Goal: Transaction & Acquisition: Obtain resource

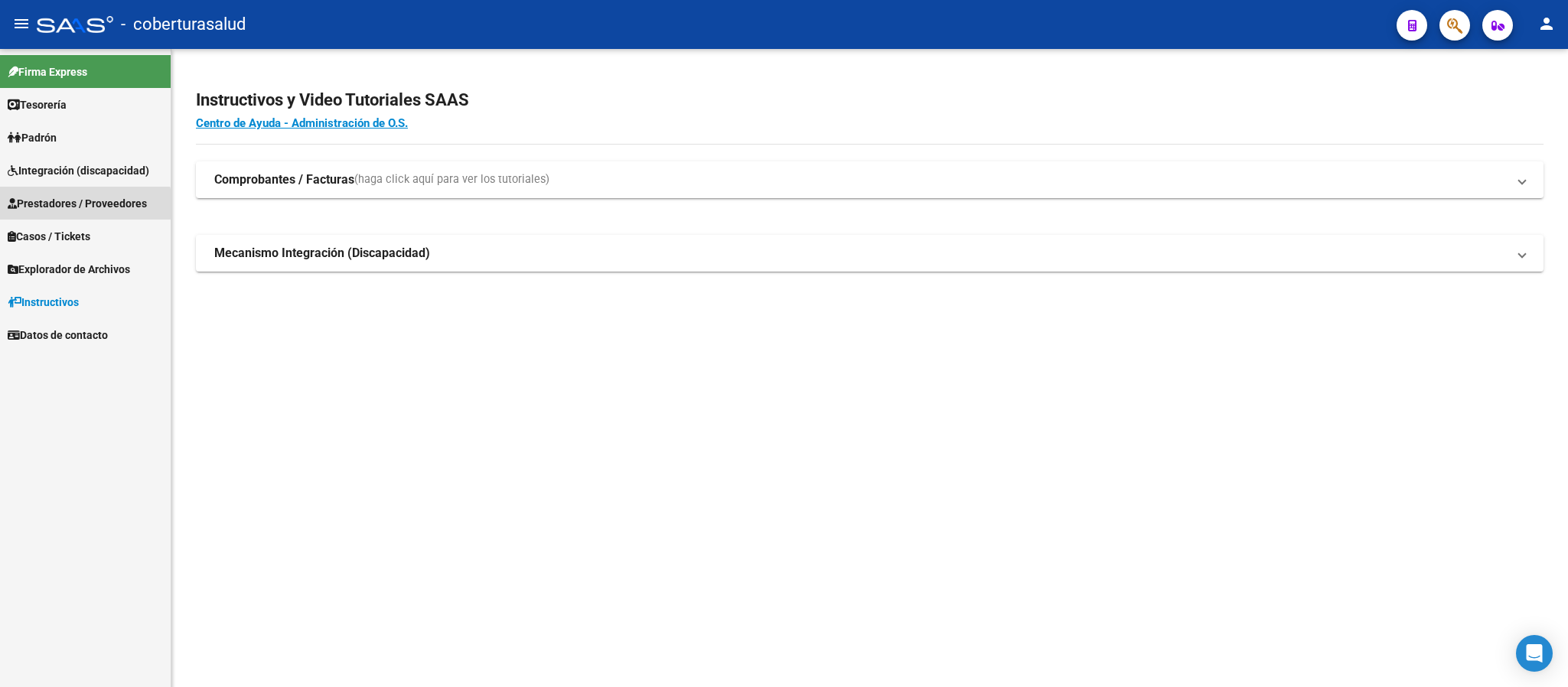
click at [83, 209] on span "Prestadores / Proveedores" at bounding box center [77, 203] width 139 height 17
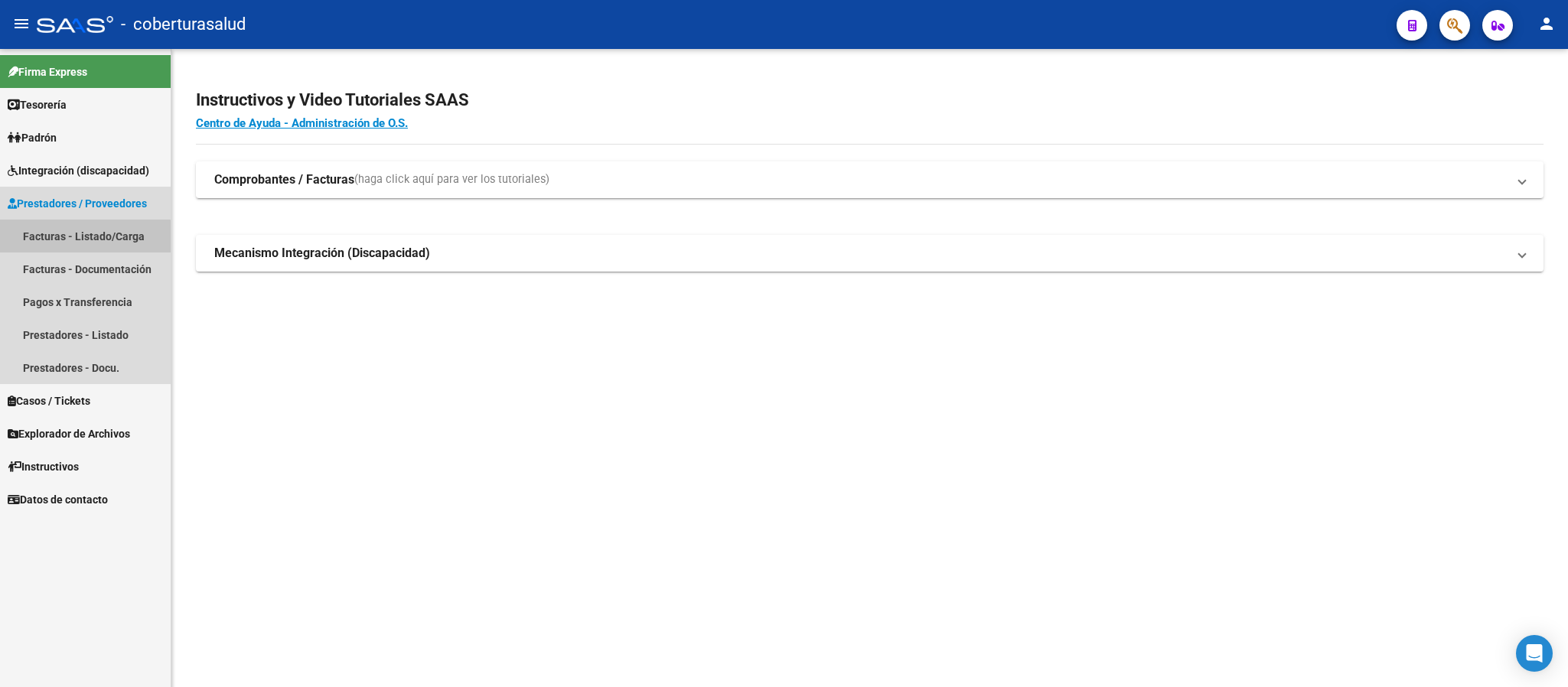
click at [70, 237] on link "Facturas - Listado/Carga" at bounding box center [85, 236] width 171 height 33
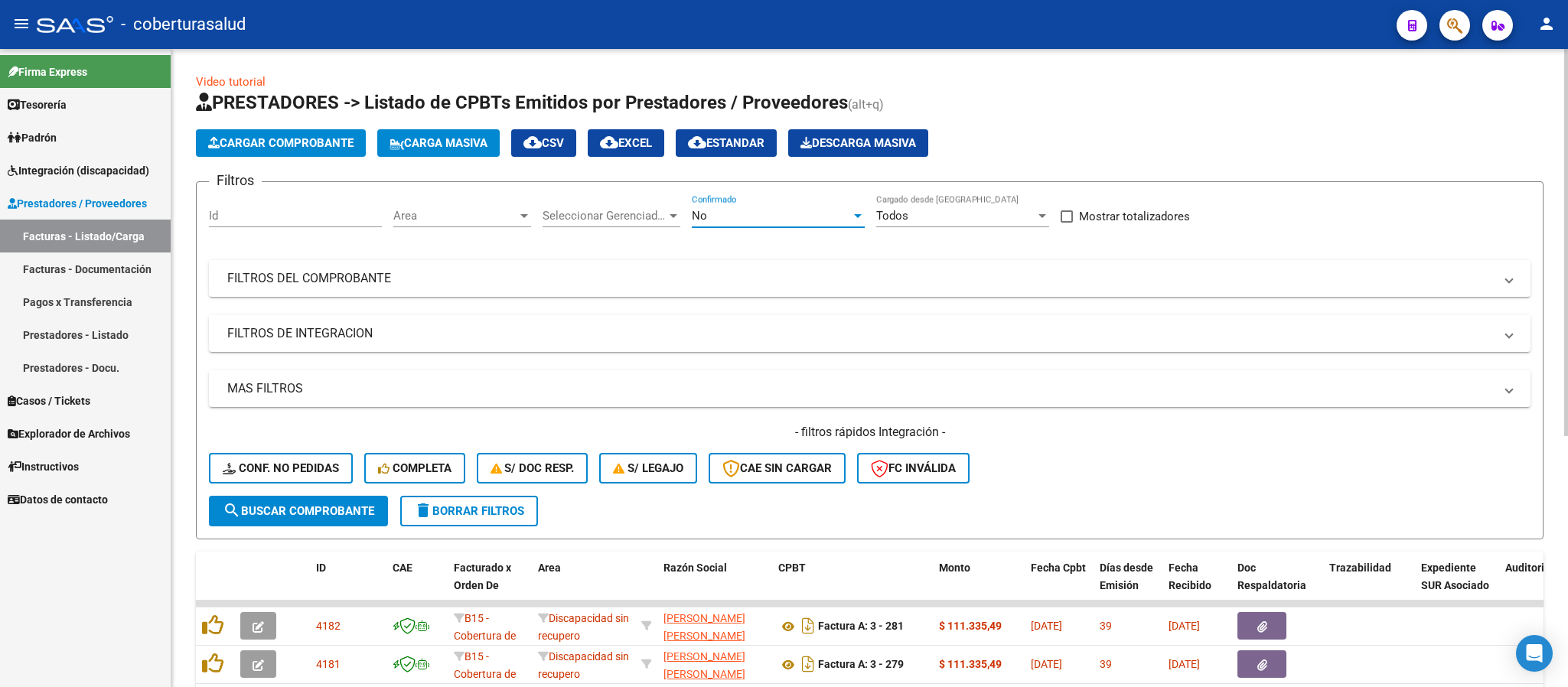
click at [788, 215] on div "No" at bounding box center [771, 216] width 160 height 14
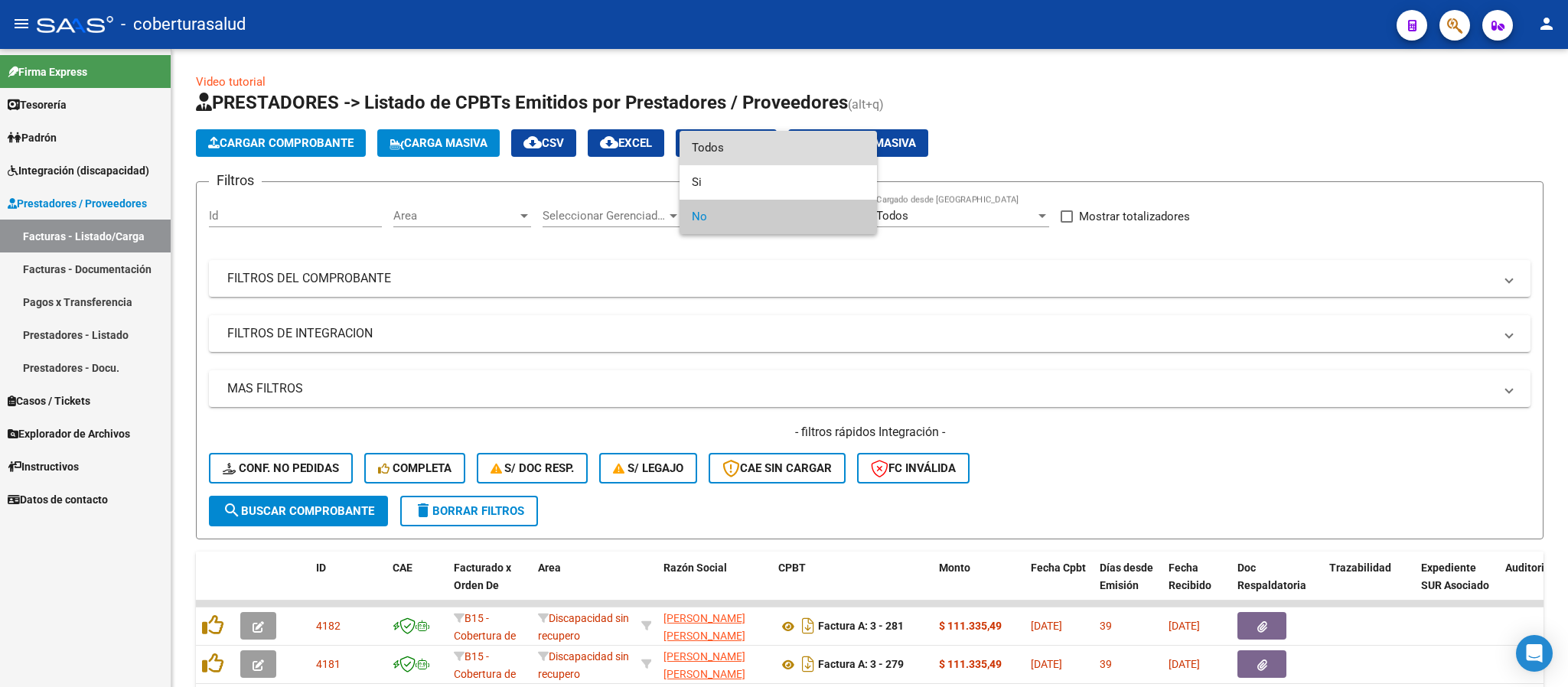
click at [776, 141] on span "Todos" at bounding box center [778, 149] width 173 height 35
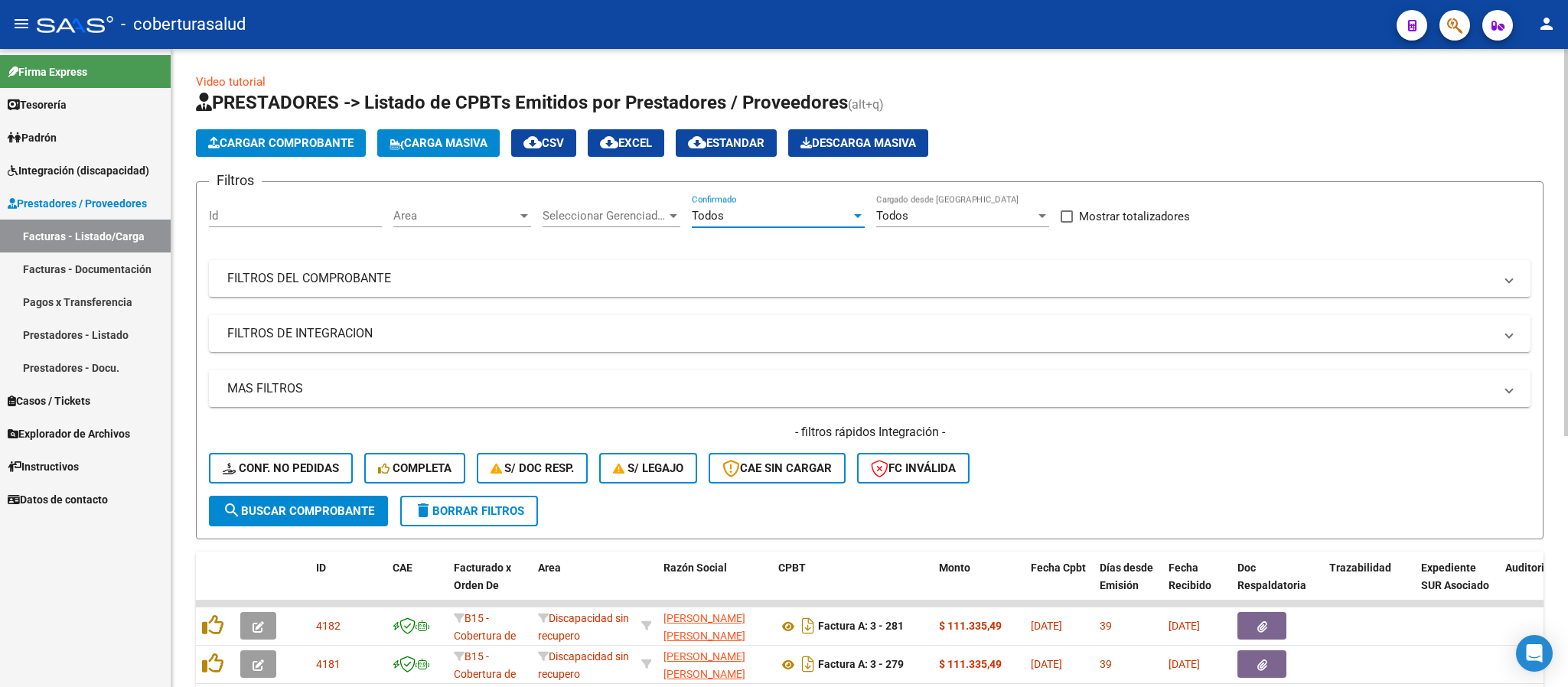
click at [487, 222] on span "Area" at bounding box center [456, 216] width 124 height 14
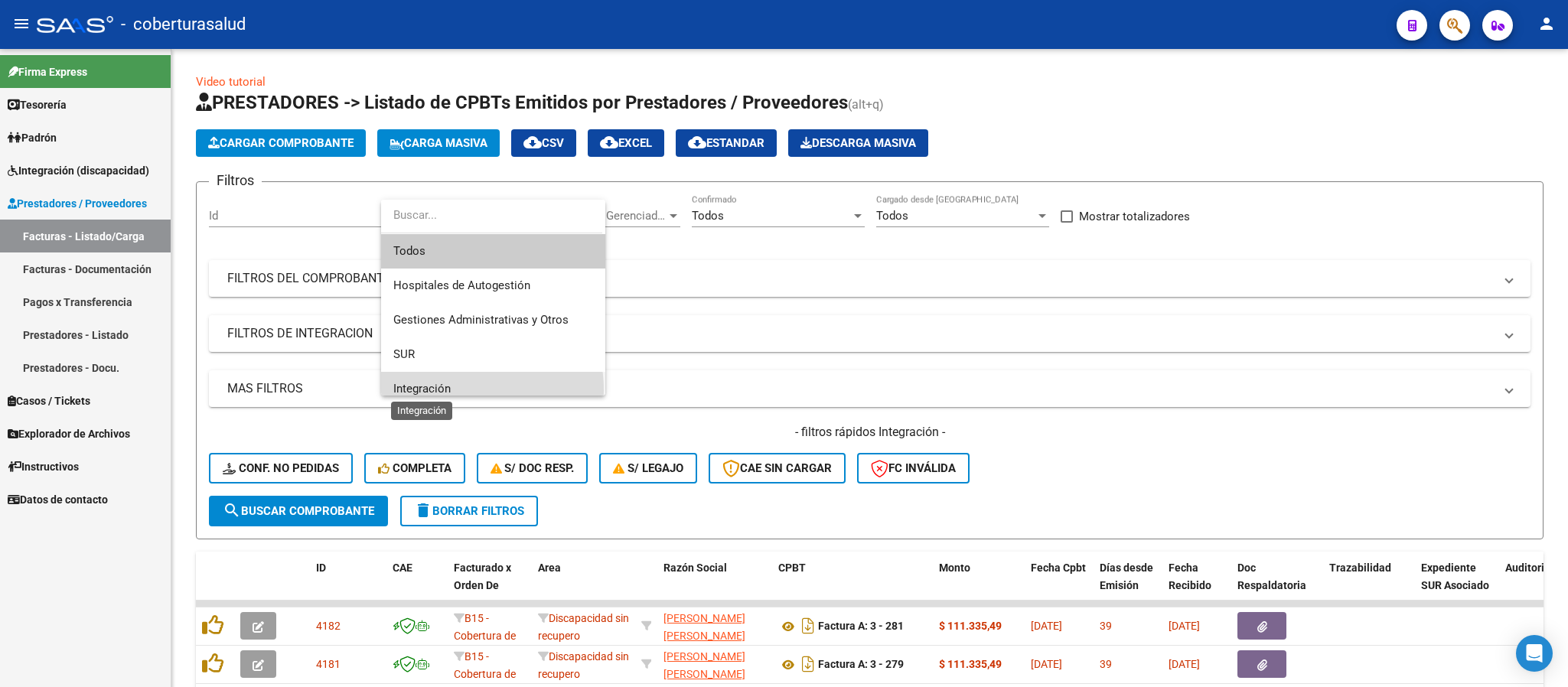
click at [448, 391] on span "Integración" at bounding box center [422, 389] width 57 height 14
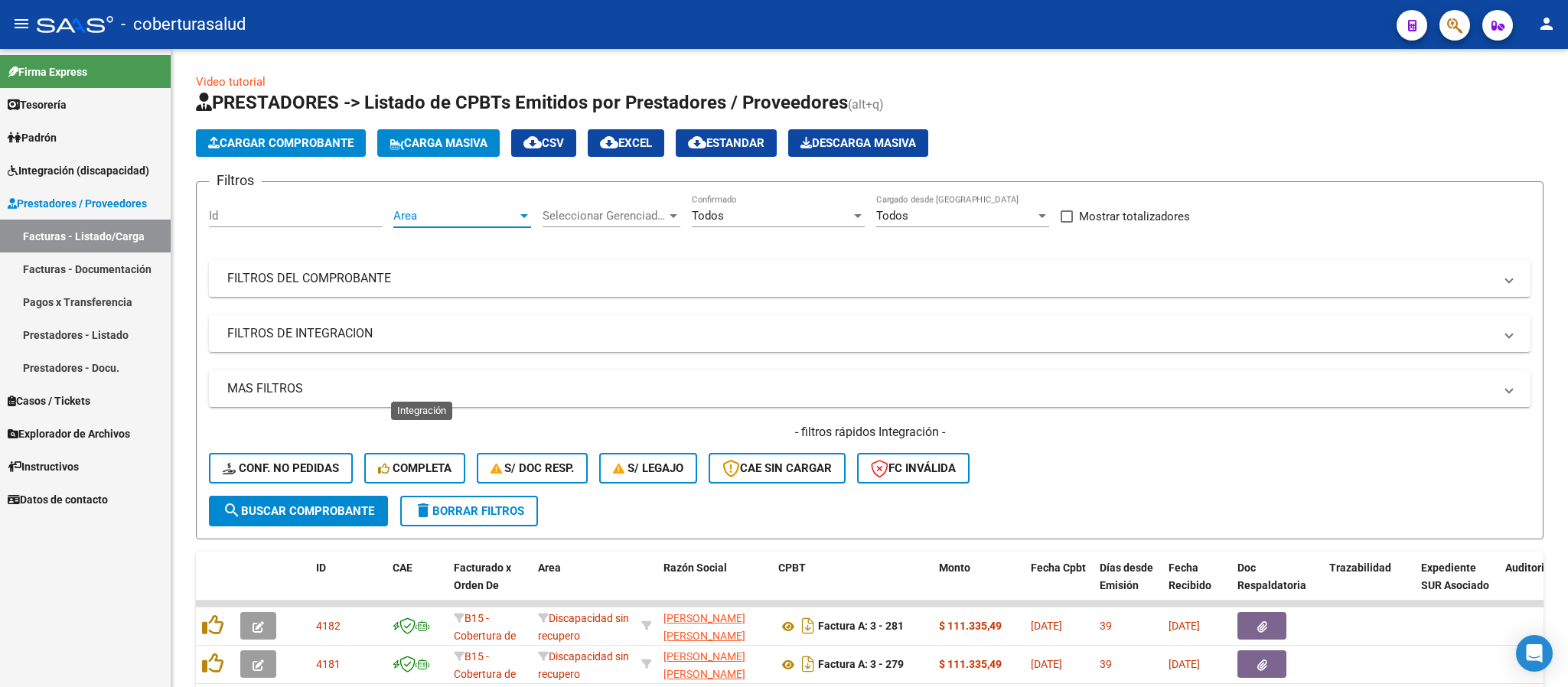
scroll to position [10, 0]
click at [329, 508] on span "search Buscar Comprobante" at bounding box center [298, 512] width 152 height 14
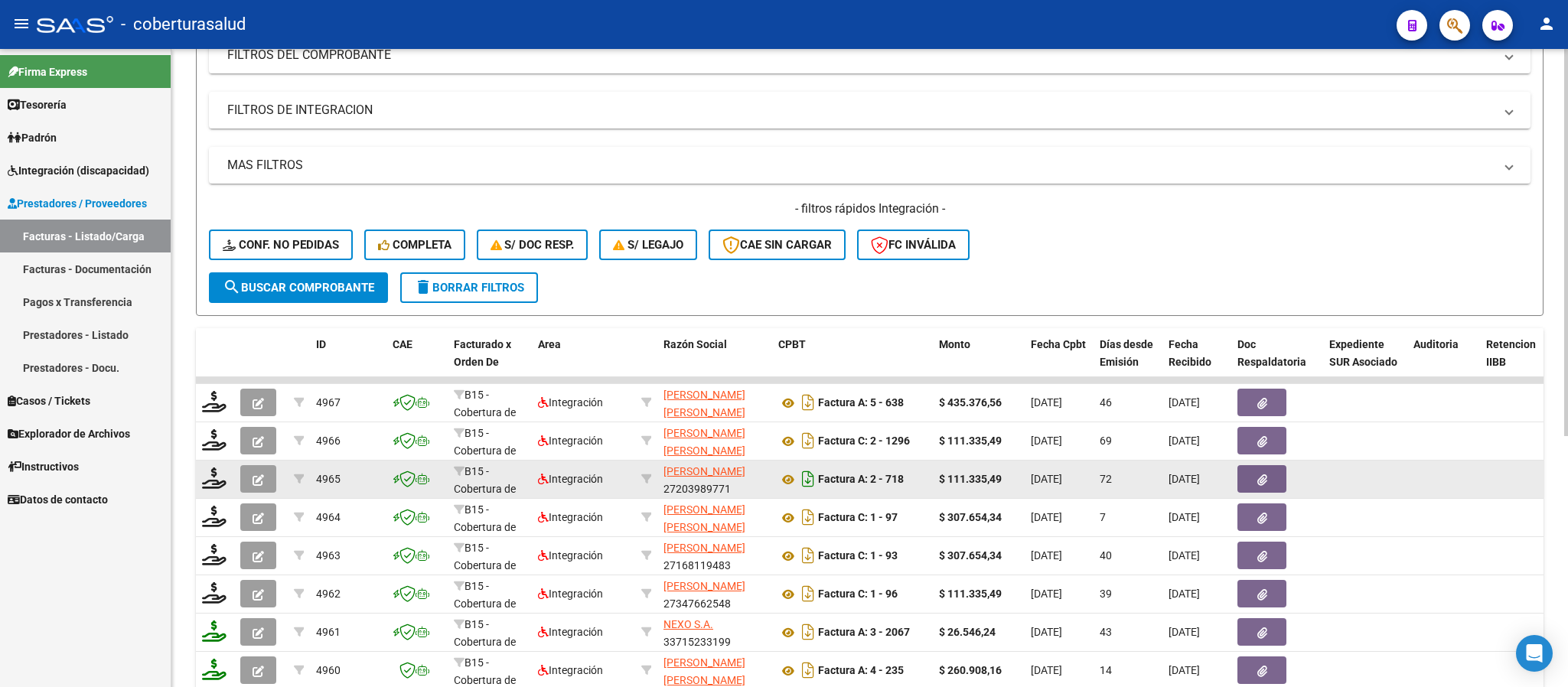
scroll to position [344, 0]
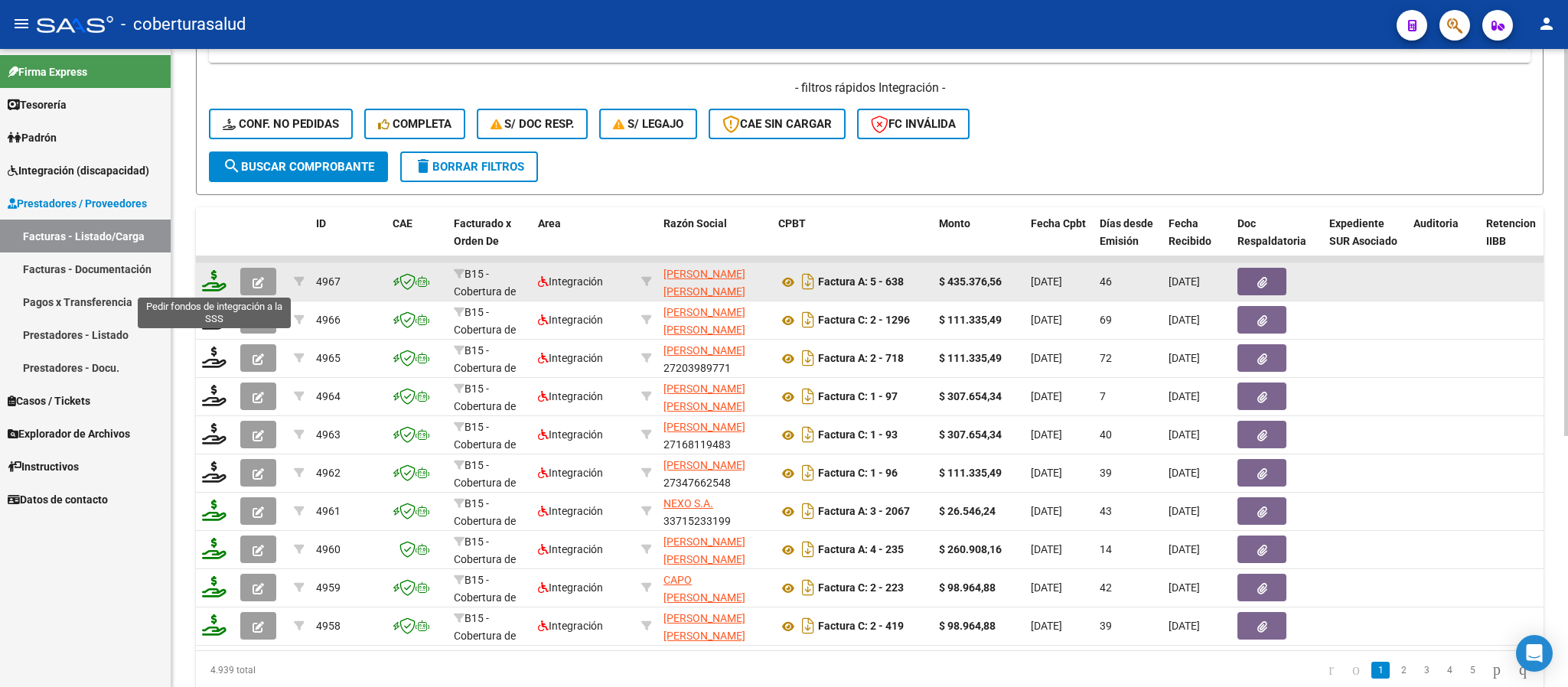
click at [223, 281] on icon at bounding box center [214, 281] width 24 height 21
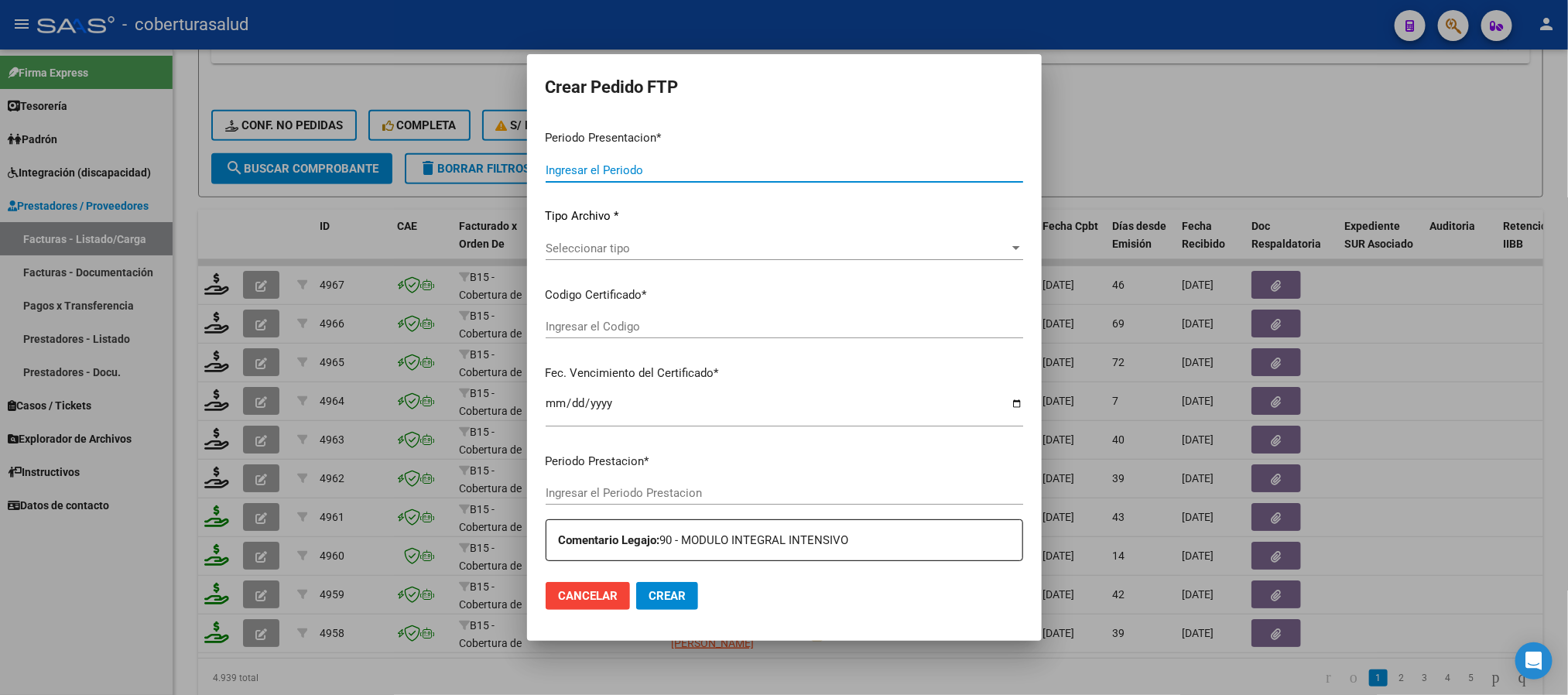
type input "202507"
type input "202505"
type input "$ 435.376,56"
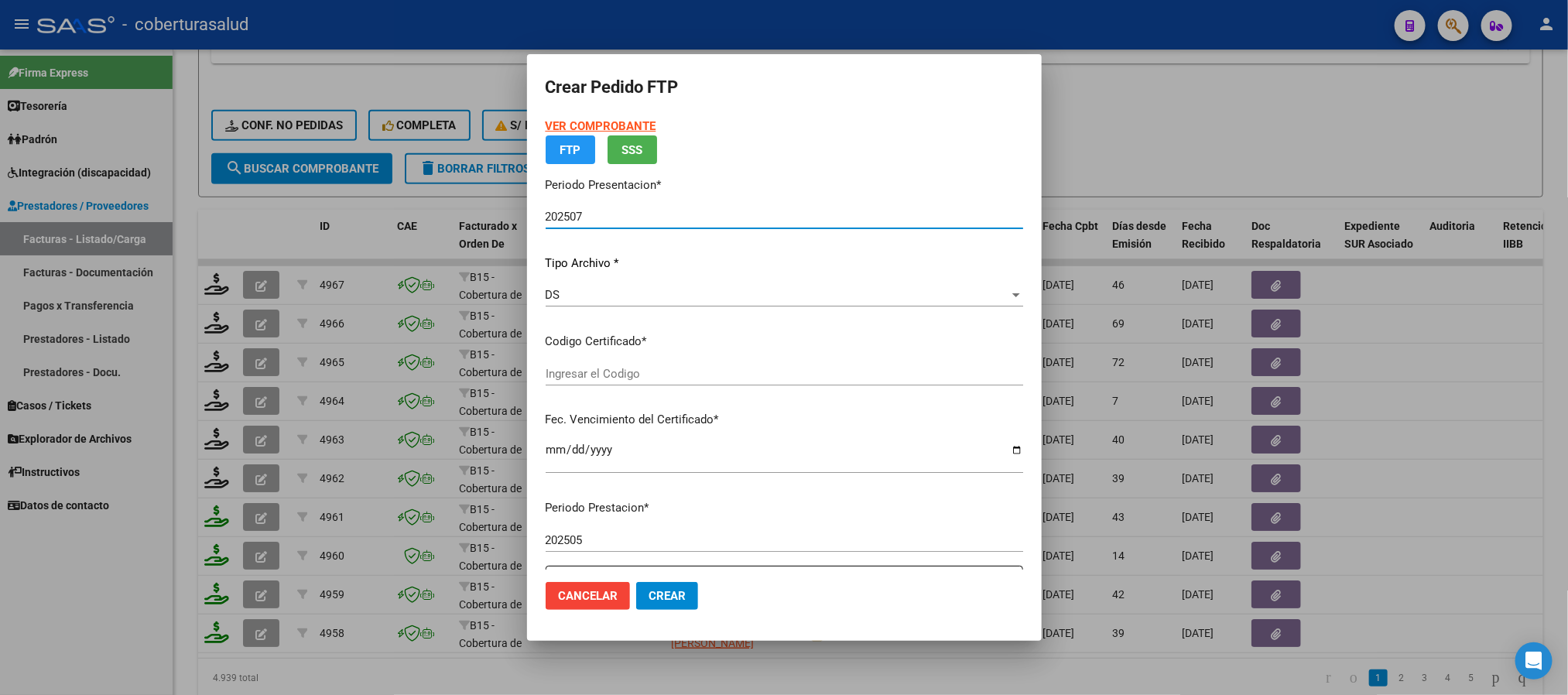
type input "ARG02000574413282023071120280711SGO117"
type input "[DATE]"
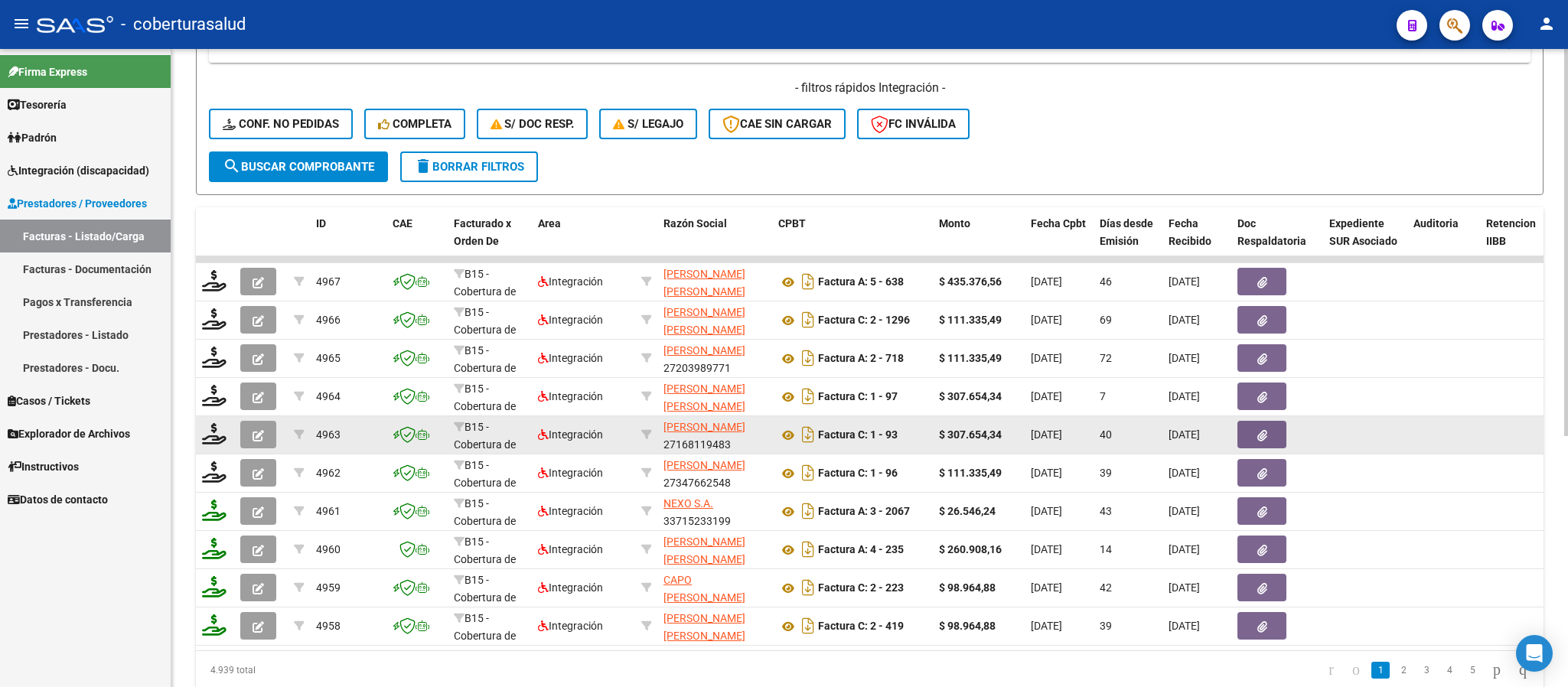
scroll to position [230, 0]
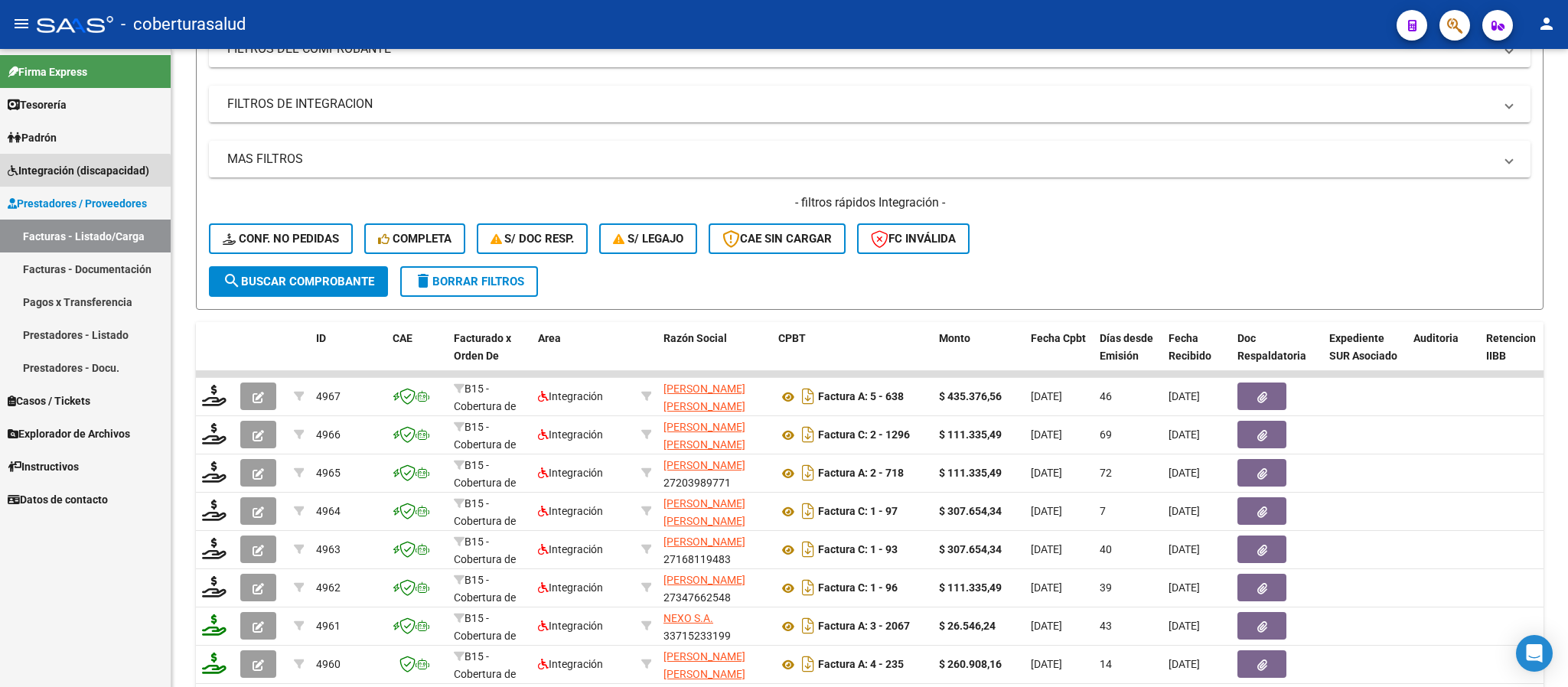
click at [81, 179] on link "Integración (discapacidad)" at bounding box center [85, 171] width 171 height 33
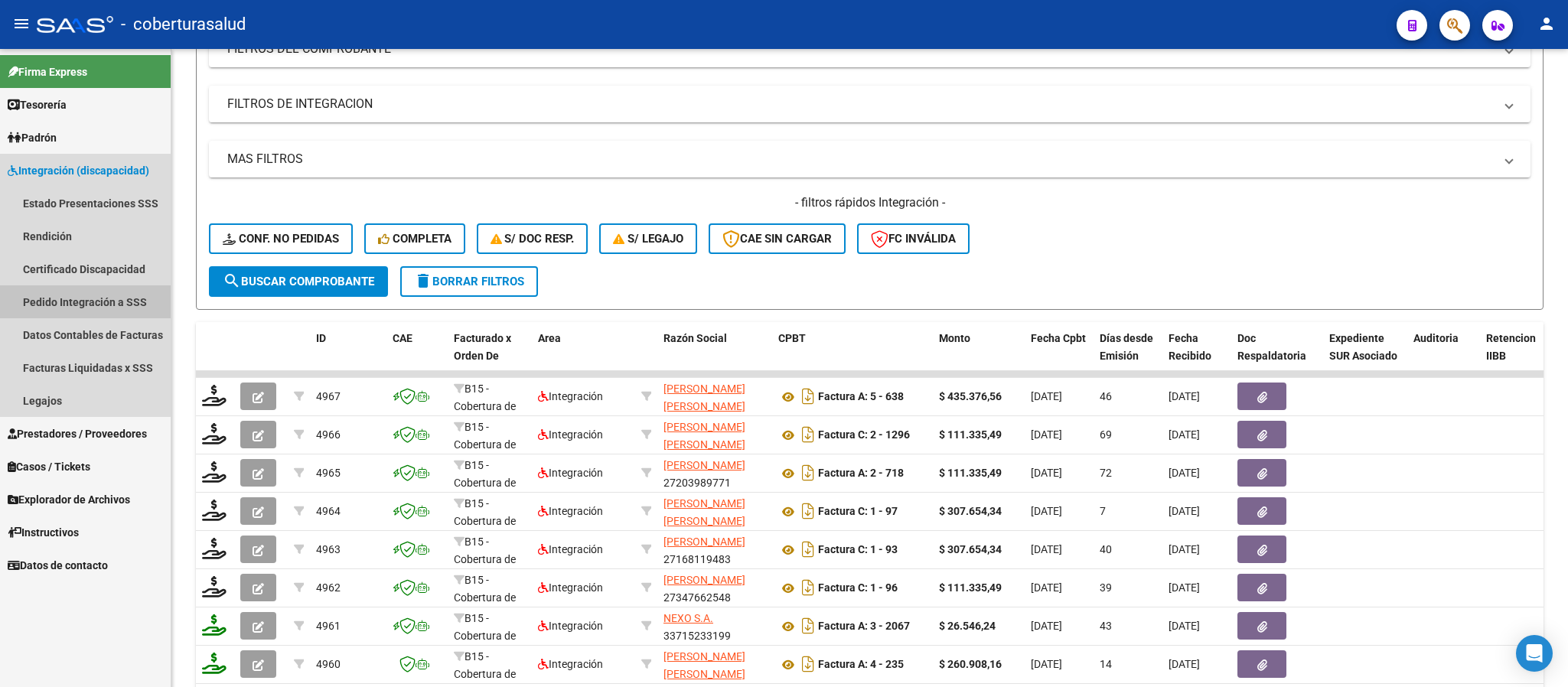
click at [106, 307] on link "Pedido Integración a SSS" at bounding box center [85, 302] width 171 height 33
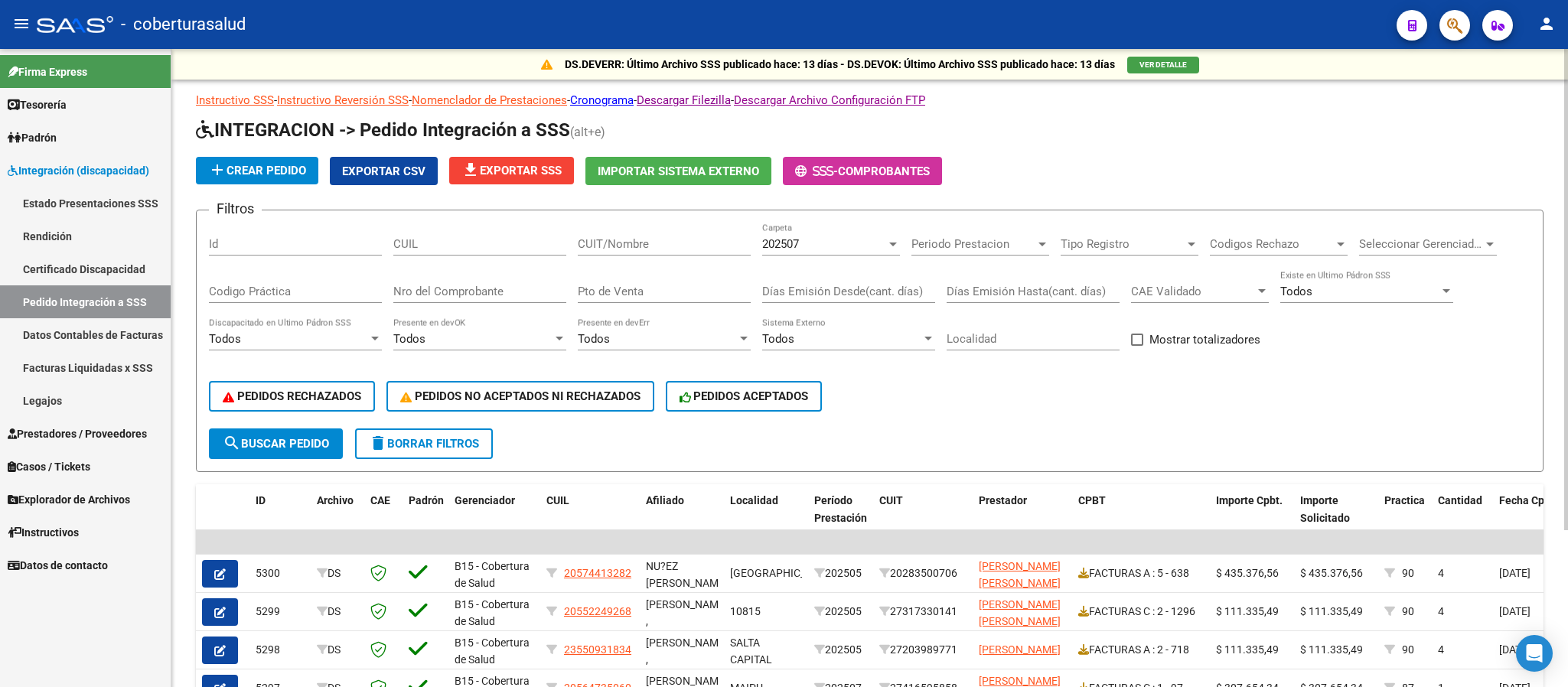
click at [832, 247] on div "202507" at bounding box center [824, 244] width 124 height 14
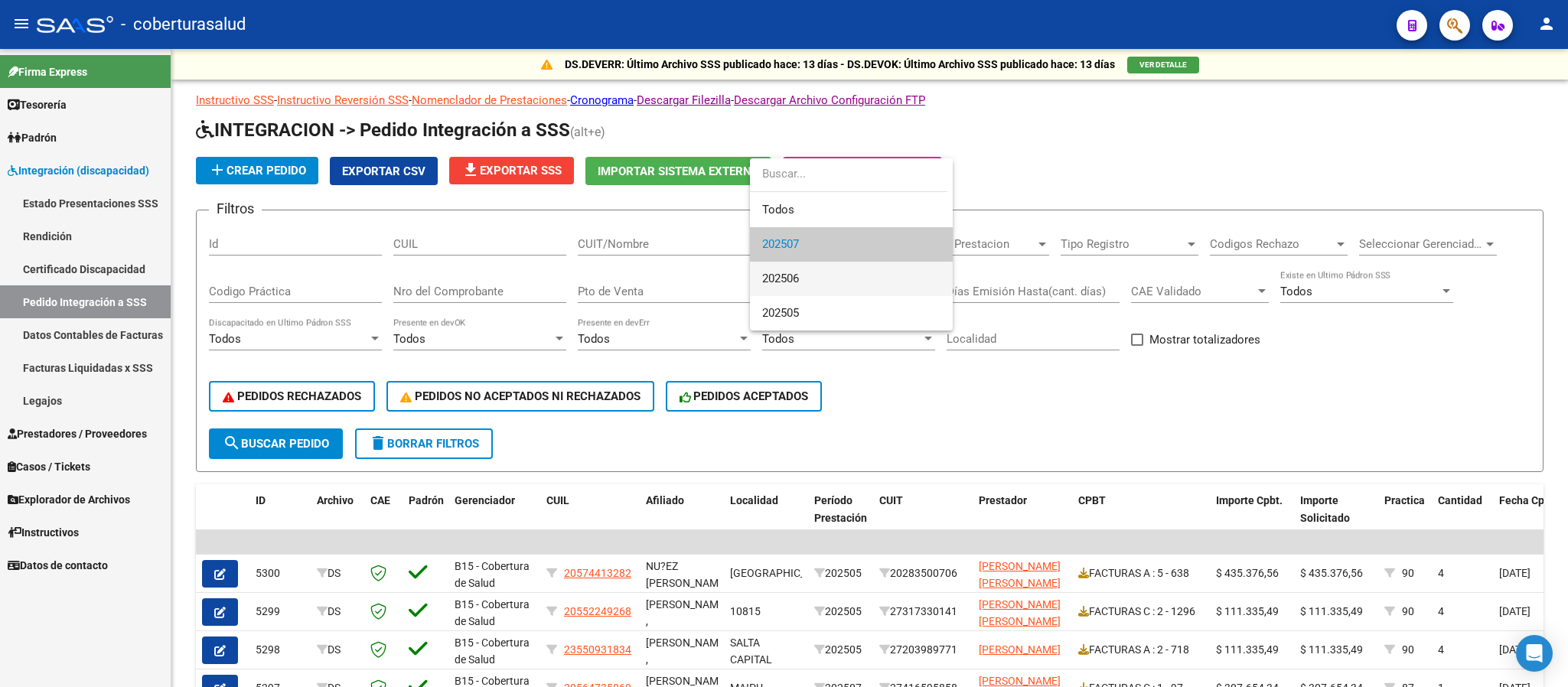
click at [820, 280] on span "202506" at bounding box center [851, 279] width 178 height 35
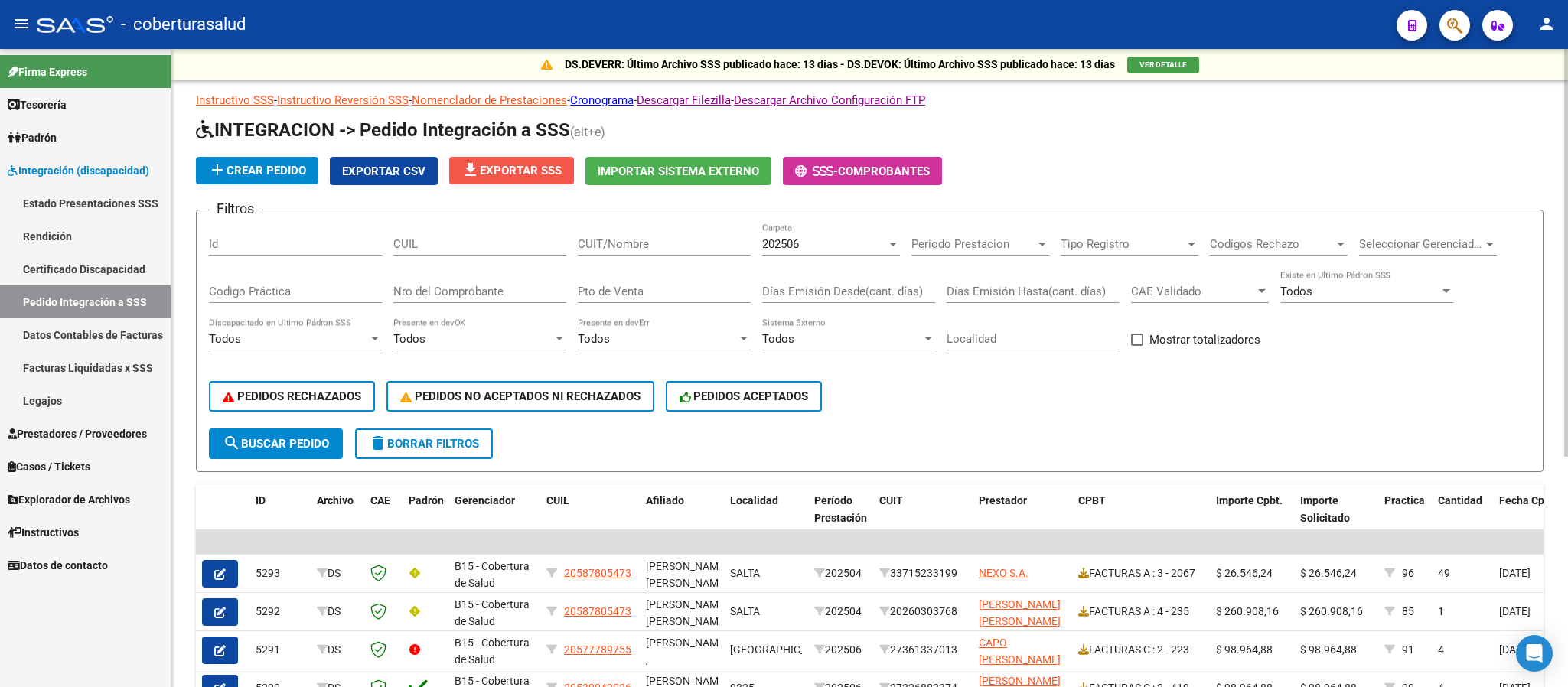
click at [552, 163] on span "file_download Exportar SSS" at bounding box center [512, 171] width 101 height 14
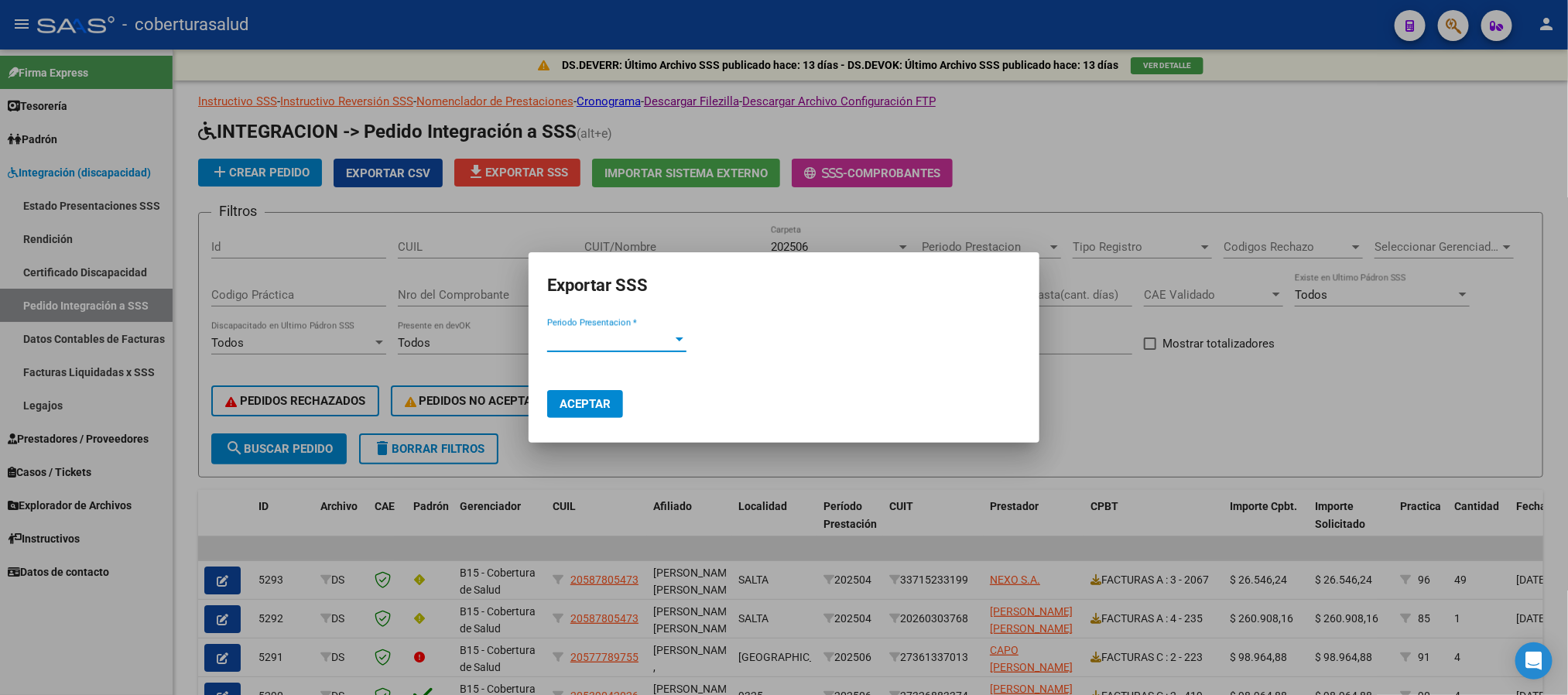
click at [609, 340] on span "Periodo Presentacion *" at bounding box center [610, 340] width 126 height 14
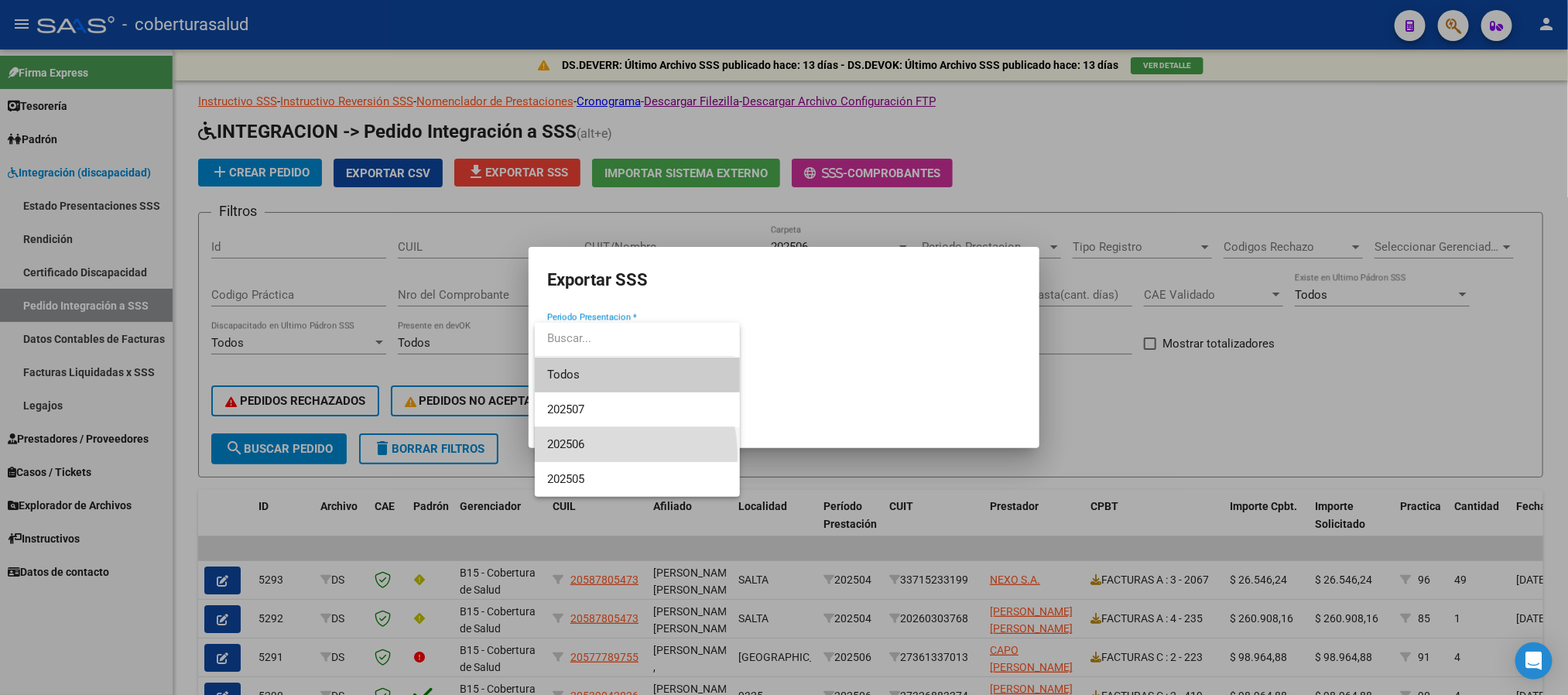
click at [581, 456] on span "202506" at bounding box center [637, 445] width 180 height 35
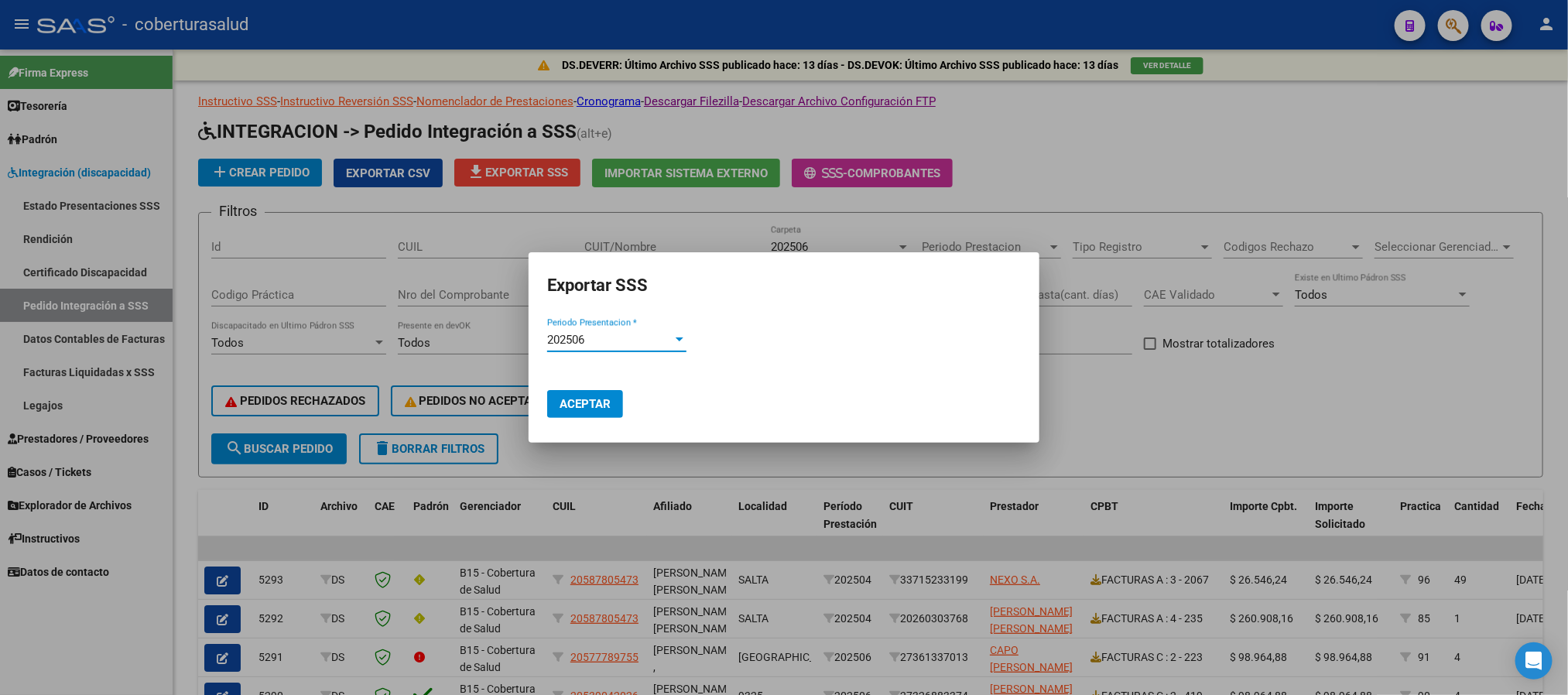
click at [605, 402] on span "Aceptar" at bounding box center [585, 405] width 51 height 14
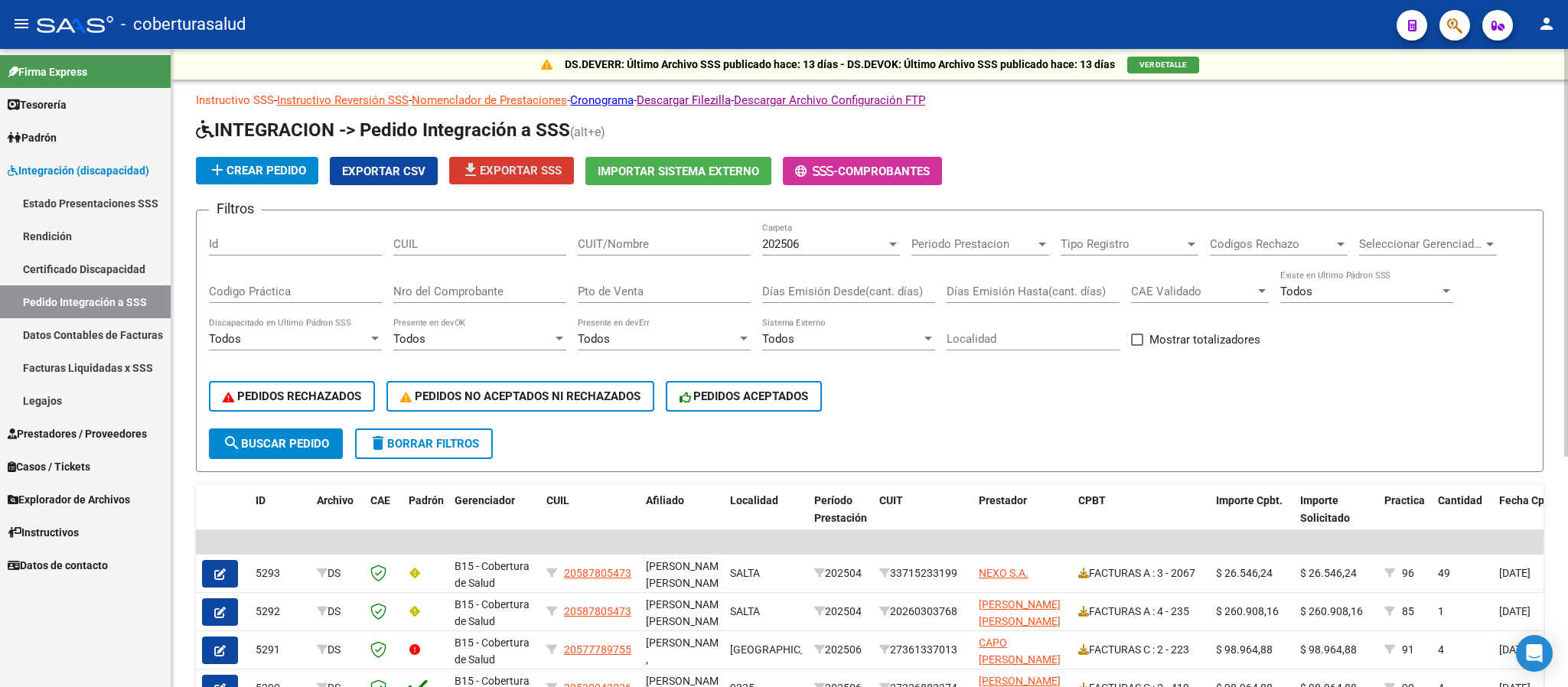
click at [265, 99] on link "Instructivo SSS" at bounding box center [234, 101] width 78 height 14
click at [846, 248] on div "202506" at bounding box center [824, 244] width 124 height 14
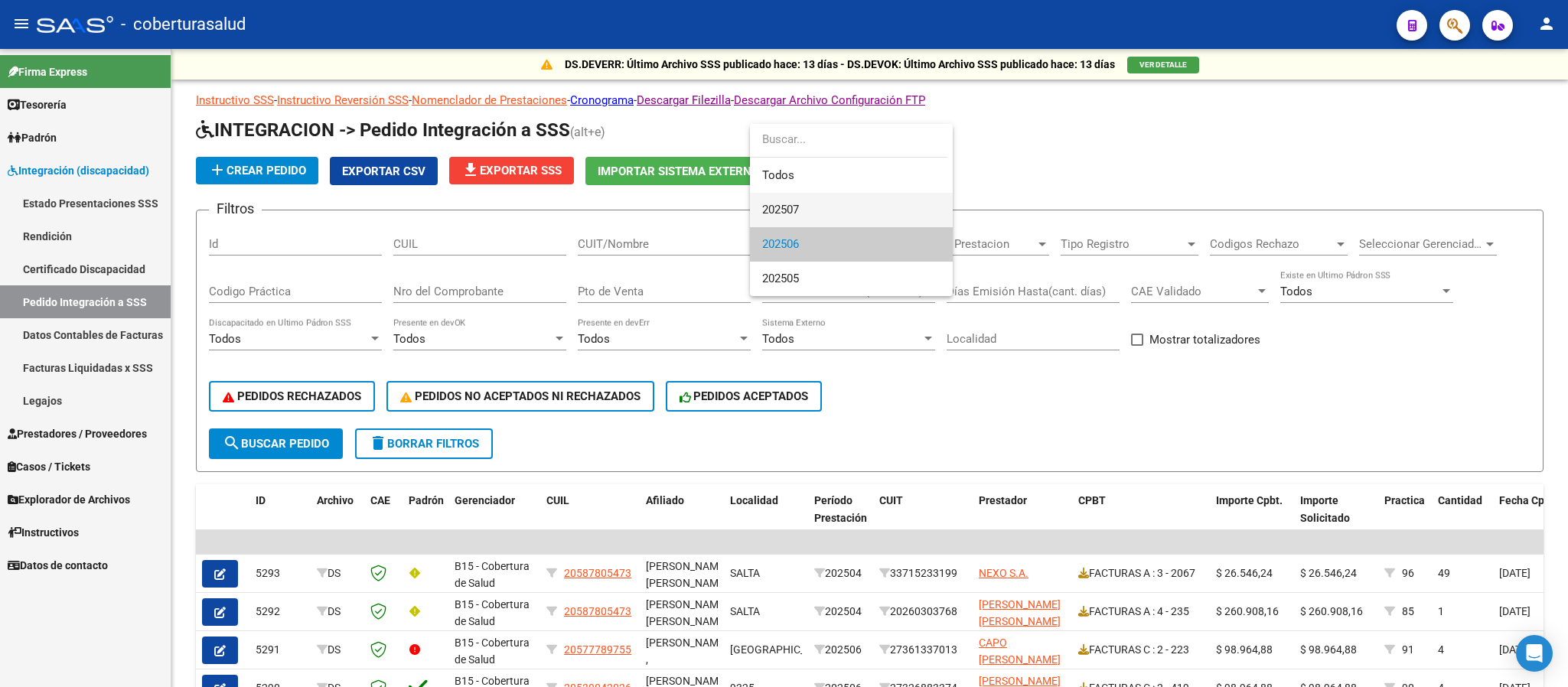
click at [810, 211] on span "202507" at bounding box center [851, 210] width 178 height 35
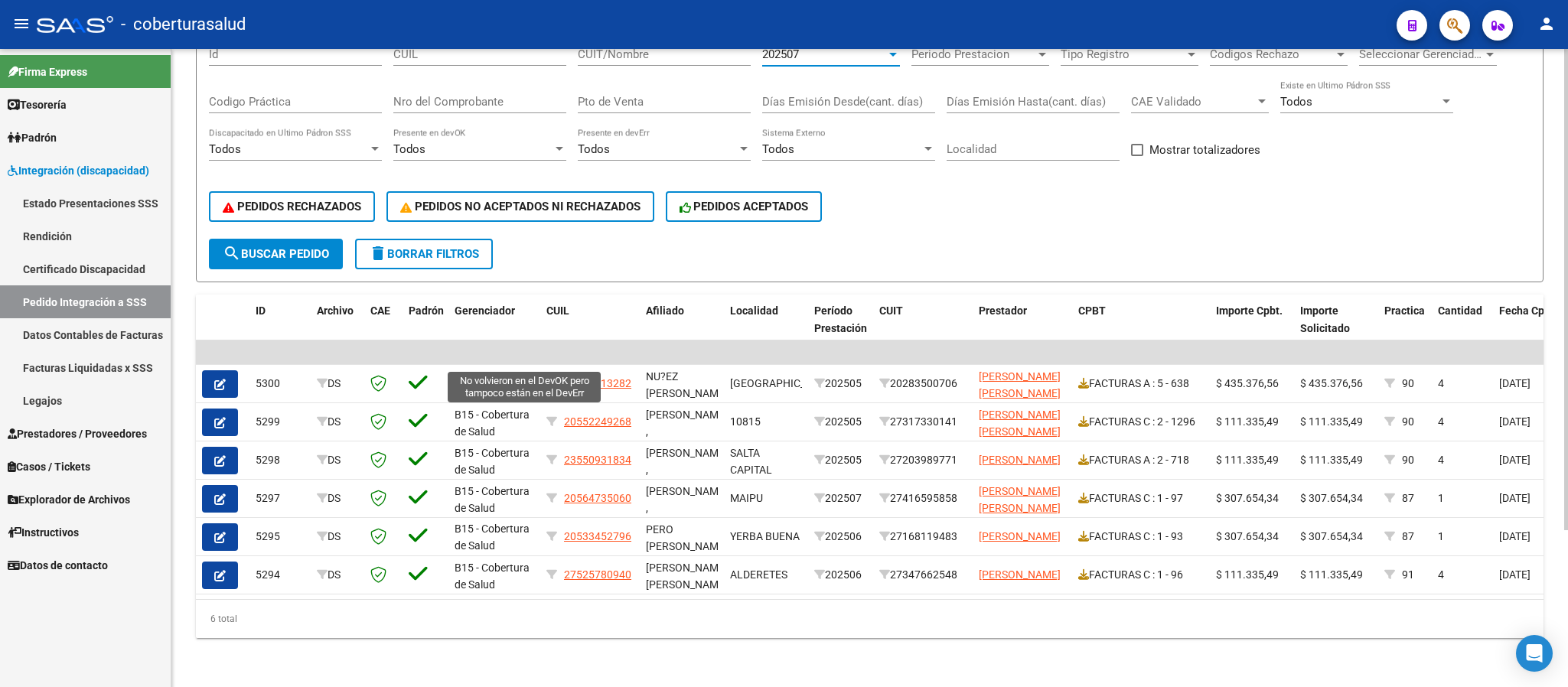
scroll to position [208, 0]
